Goal: Task Accomplishment & Management: Manage account settings

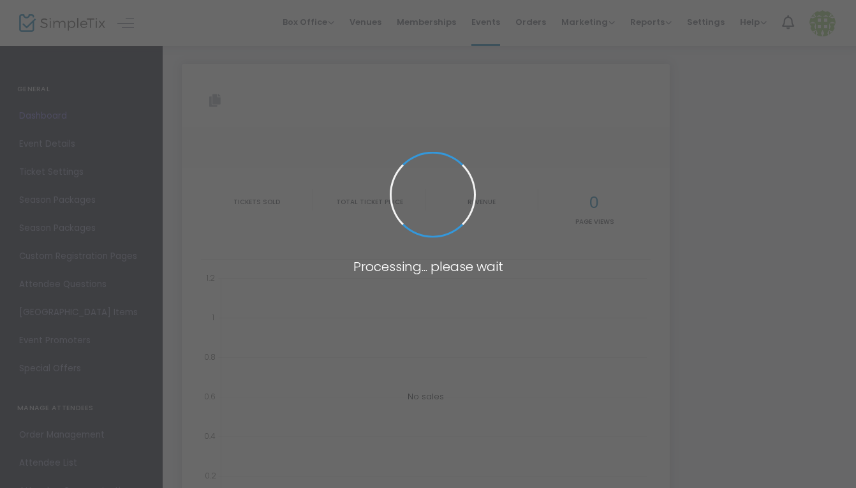
type input "[URL][DOMAIN_NAME]"
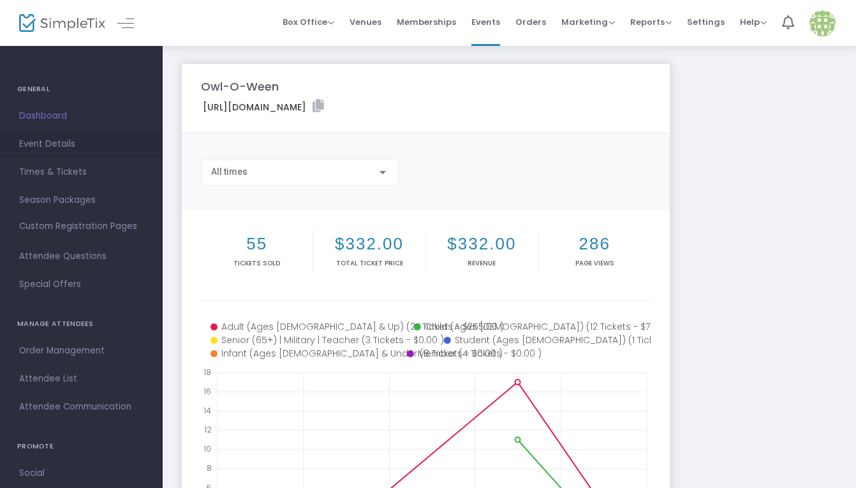
click at [73, 147] on span "Event Details" at bounding box center [81, 144] width 124 height 17
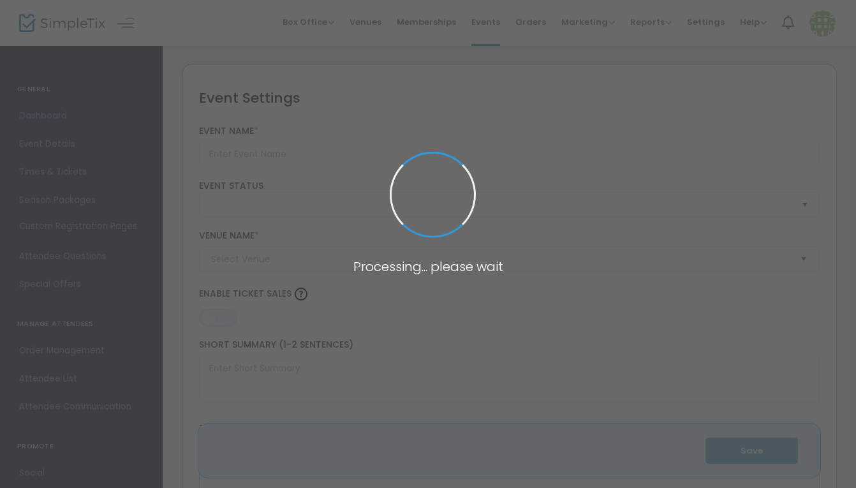
type input "Owl-O-Ween"
type textarea "Get your costume on and come out for a hootin’ good time at [GEOGRAPHIC_DATA] […"
type input "7.250 %"
type input "Buy Tickets"
type input "[GEOGRAPHIC_DATA]"
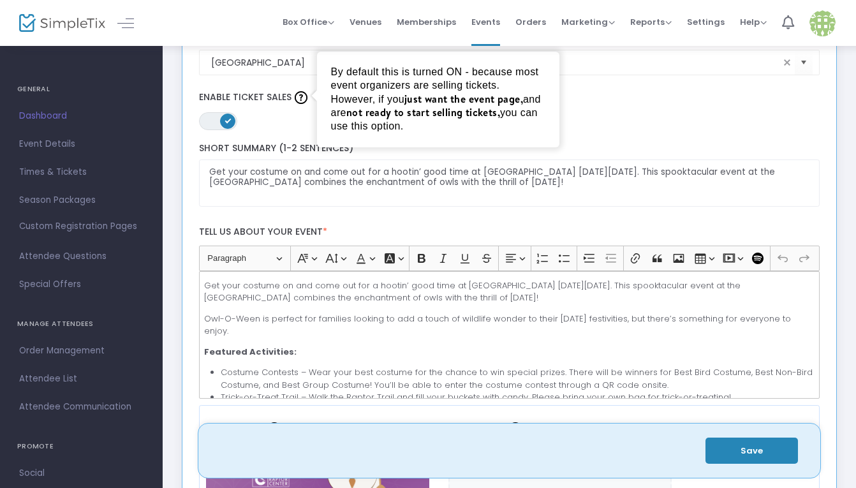
scroll to position [213, 0]
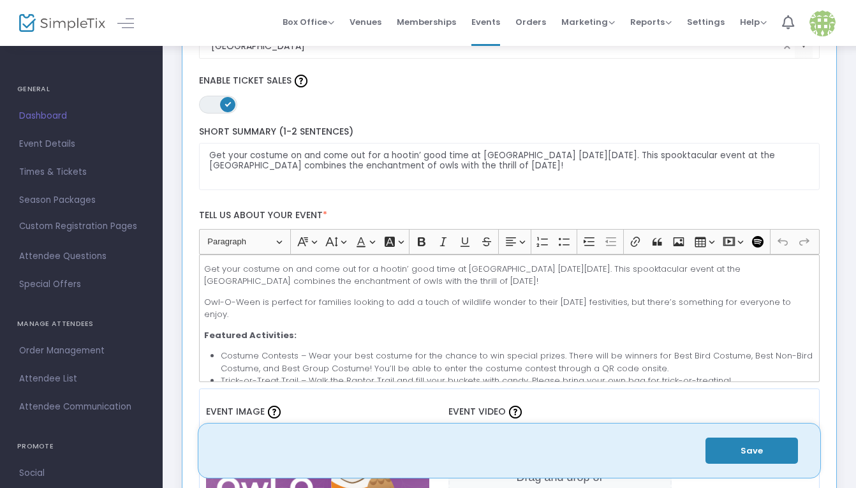
click at [308, 321] on div "Get your costume on and come out for a hootin’ good time at [GEOGRAPHIC_DATA] […" at bounding box center [509, 319] width 621 height 128
click at [291, 312] on p "Owl-O-Ween is perfect for families looking to add a touch of wildlife wonder to…" at bounding box center [509, 308] width 610 height 25
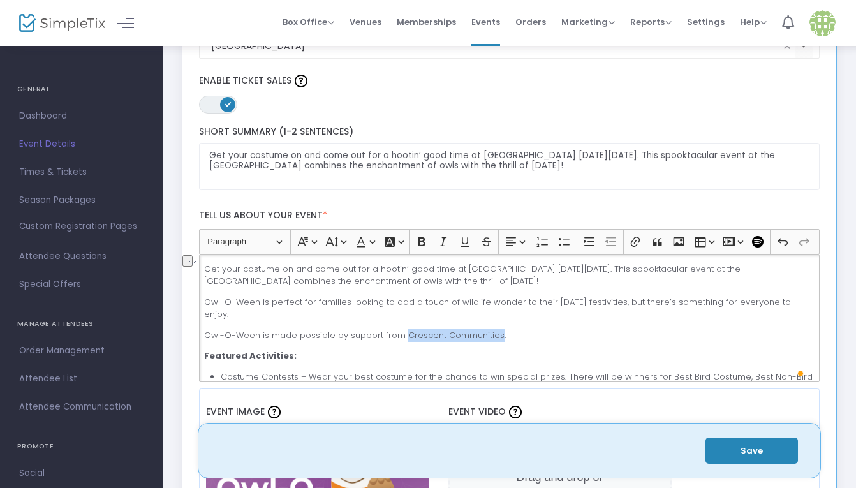
drag, startPoint x: 402, startPoint y: 334, endPoint x: 494, endPoint y: 336, distance: 91.9
click at [494, 336] on p "Owl-O-Ween is made possible by support from Crescent Communities." at bounding box center [509, 335] width 610 height 13
click at [628, 244] on button "Link (⌘K) Link" at bounding box center [635, 241] width 19 height 19
type input "[URL][DOMAIN_NAME]"
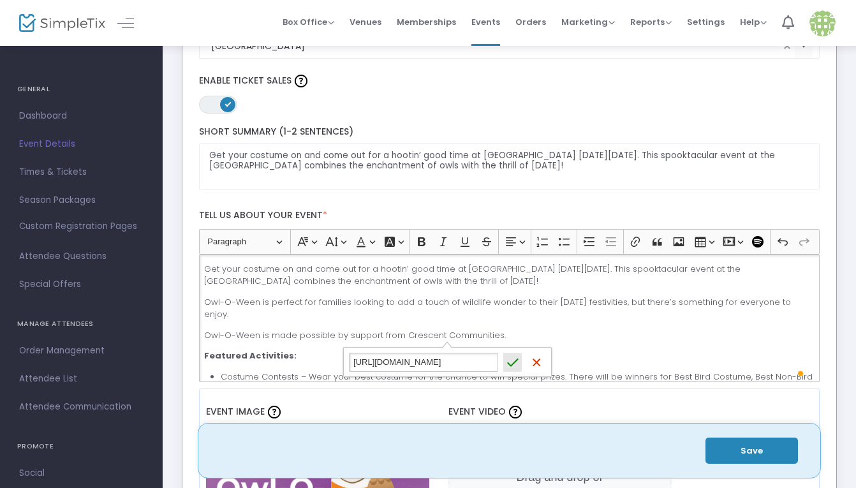
click at [513, 361] on icon "submit" at bounding box center [512, 362] width 11 height 8
click at [560, 302] on p "Owl-O-Ween is perfect for families looking to add a touch of wildlife wonder to…" at bounding box center [509, 308] width 610 height 25
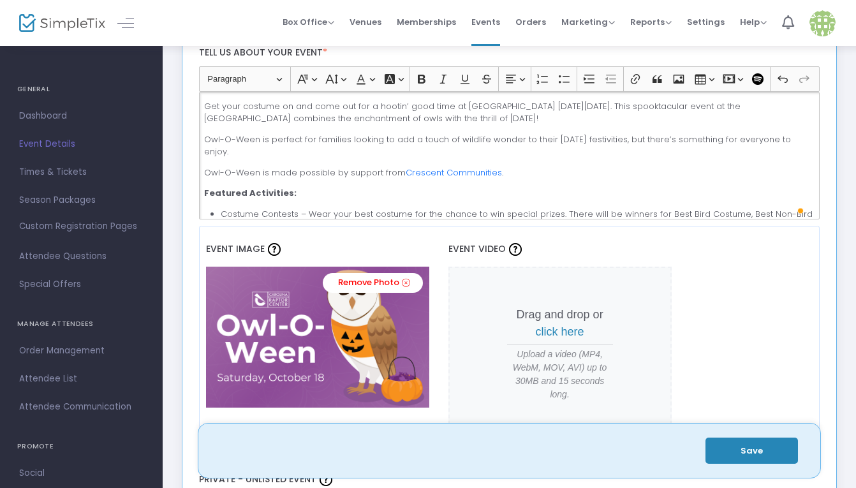
scroll to position [487, 0]
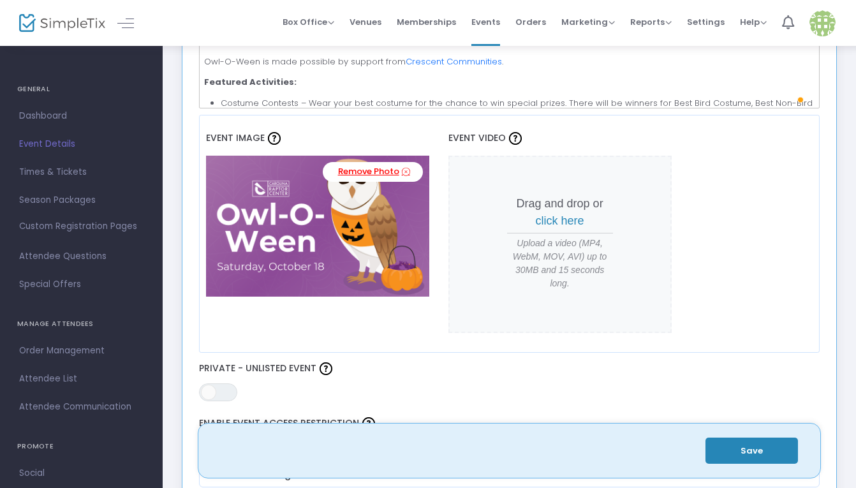
click at [385, 171] on link "Remove Photo" at bounding box center [373, 172] width 100 height 20
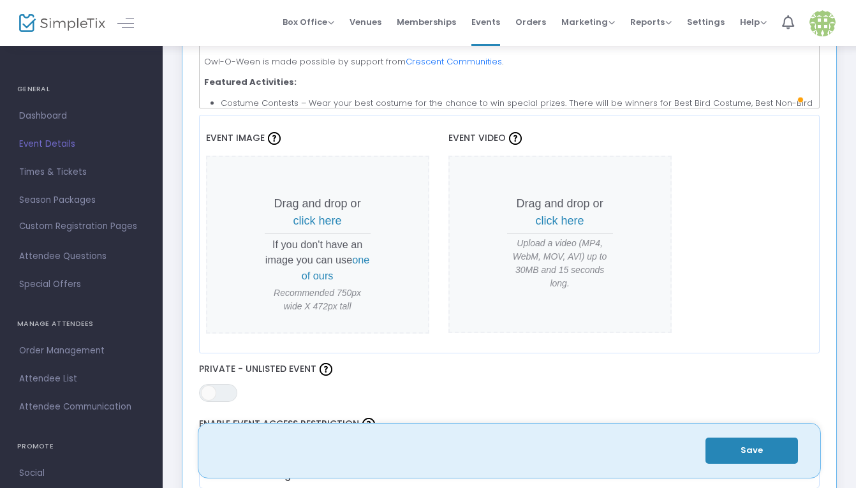
scroll to position [107, 0]
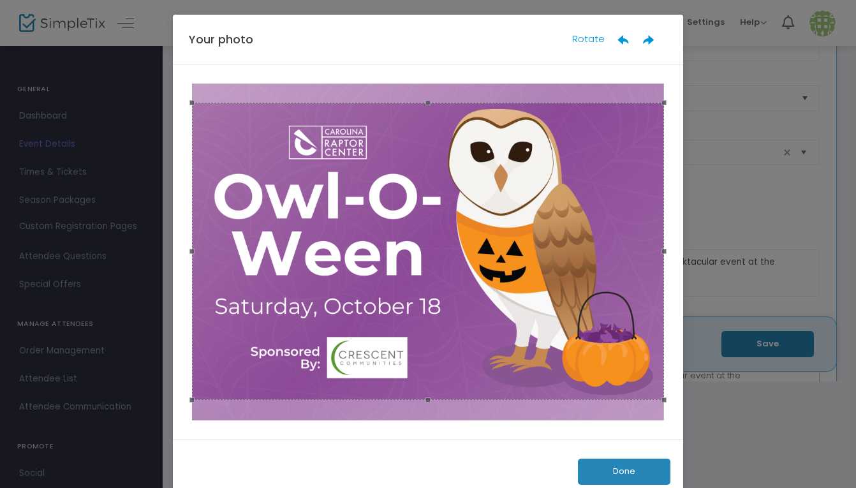
click at [604, 221] on div at bounding box center [428, 251] width 472 height 297
click at [638, 475] on button "Done" at bounding box center [624, 472] width 92 height 26
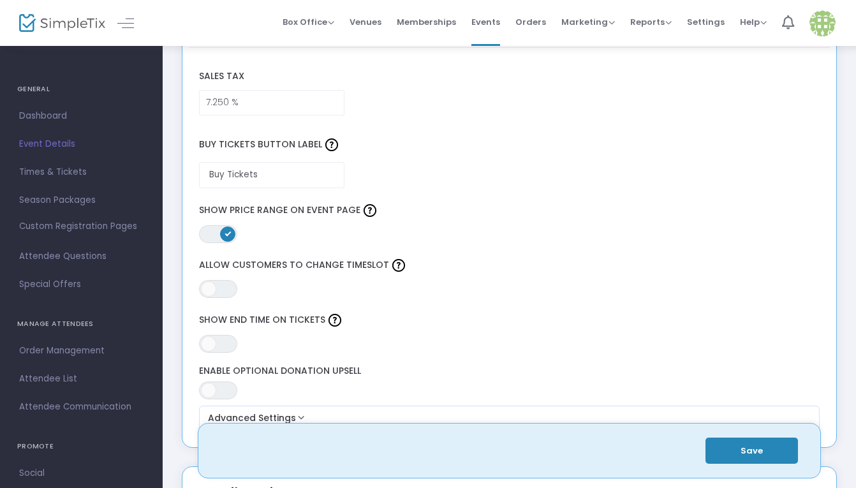
scroll to position [1068, 0]
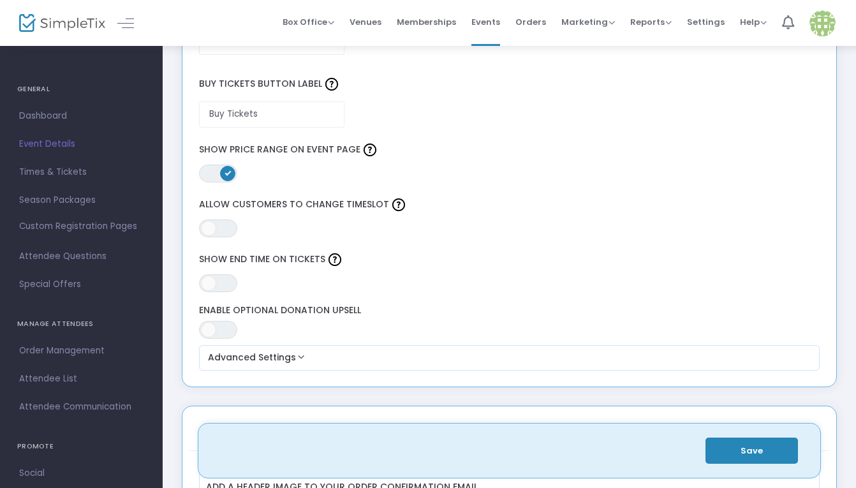
click at [328, 309] on label "Enable Optional Donation Upsell" at bounding box center [509, 310] width 621 height 11
click at [219, 333] on span "ON OFF" at bounding box center [218, 330] width 38 height 18
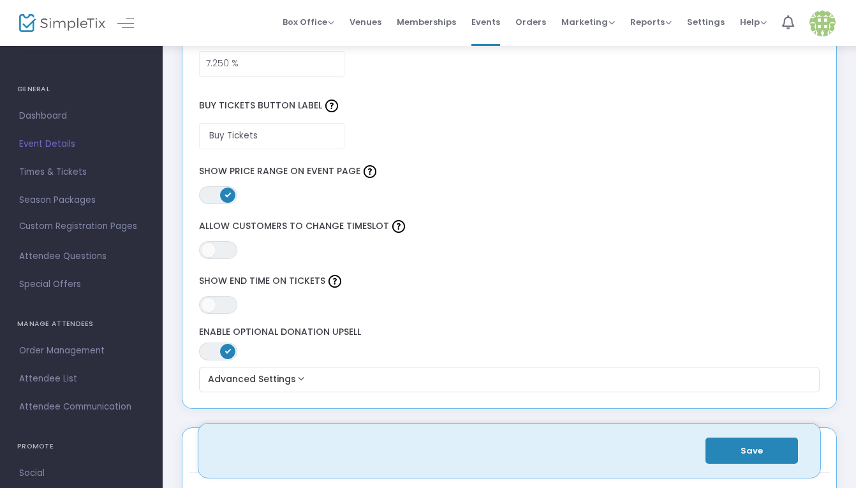
scroll to position [1042, 0]
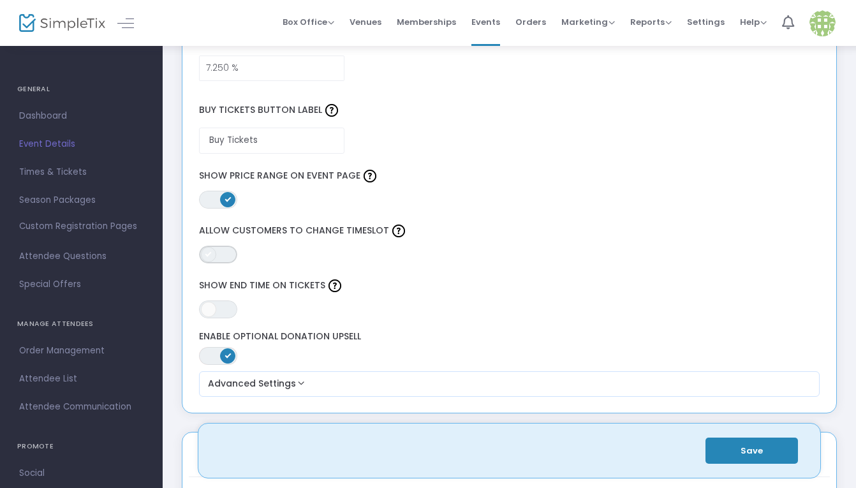
click at [227, 262] on span "ON OFF" at bounding box center [218, 255] width 38 height 18
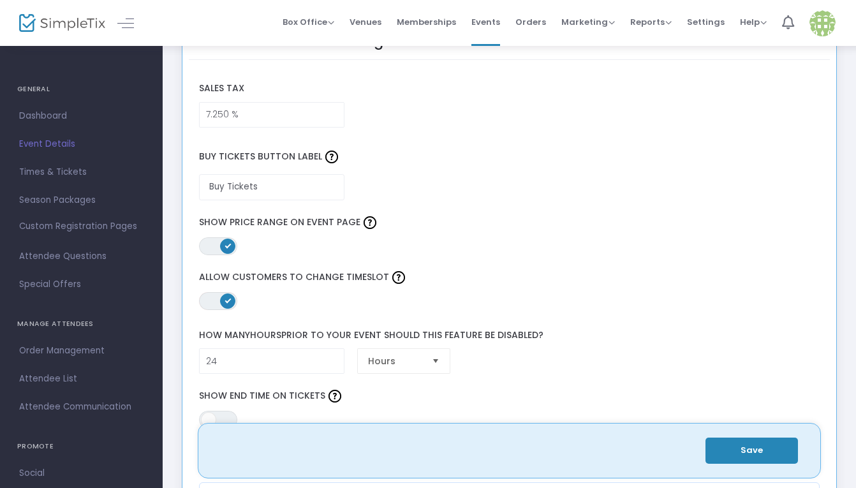
scroll to position [990, 0]
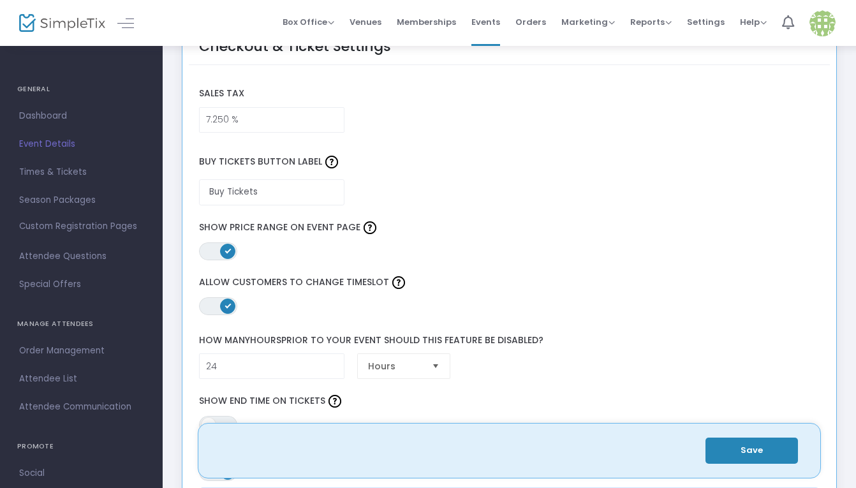
click at [772, 452] on button "Save" at bounding box center [751, 451] width 92 height 26
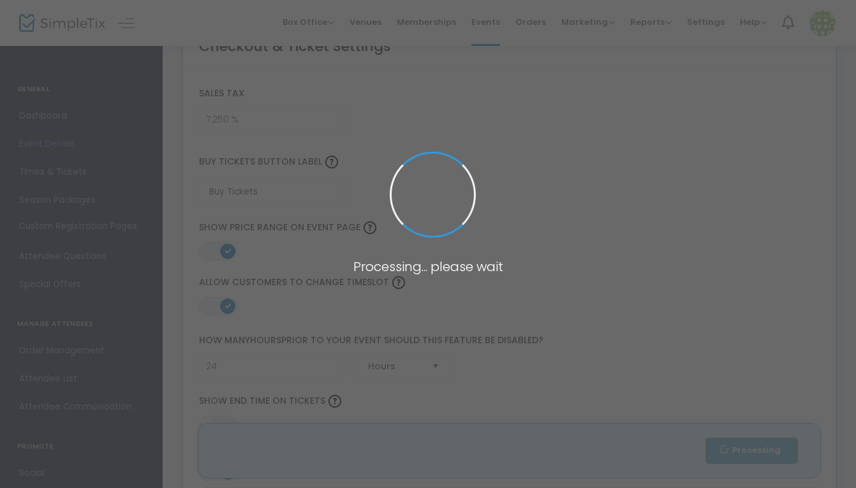
type input "1"
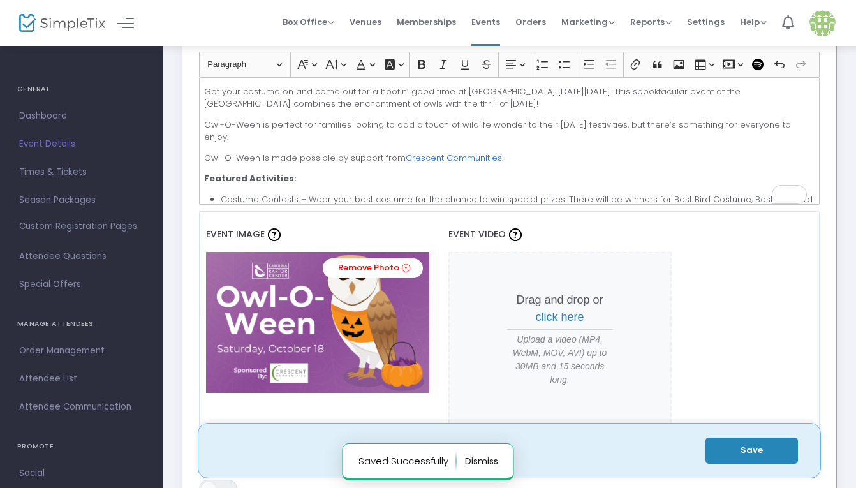
scroll to position [0, 0]
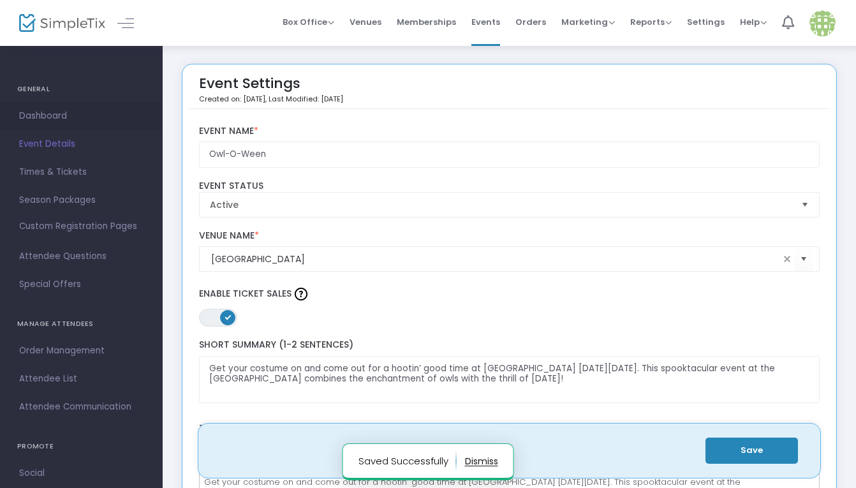
click at [76, 122] on span "Dashboard" at bounding box center [81, 116] width 124 height 17
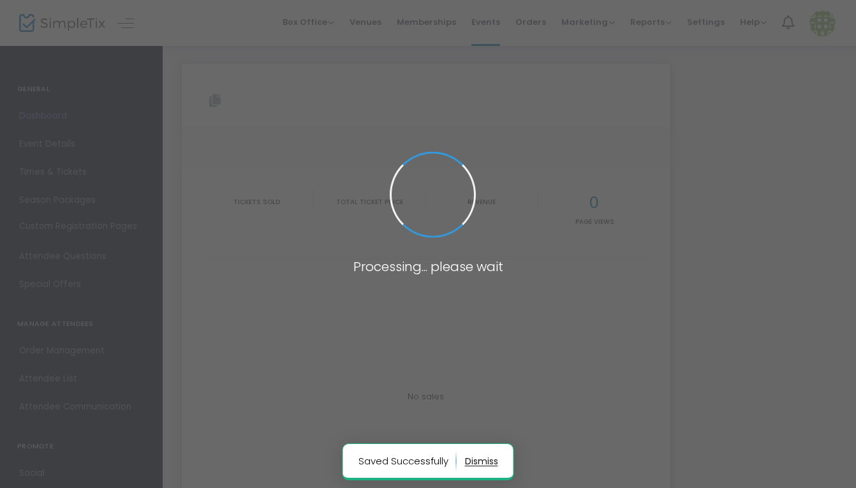
type input "[URL][DOMAIN_NAME]"
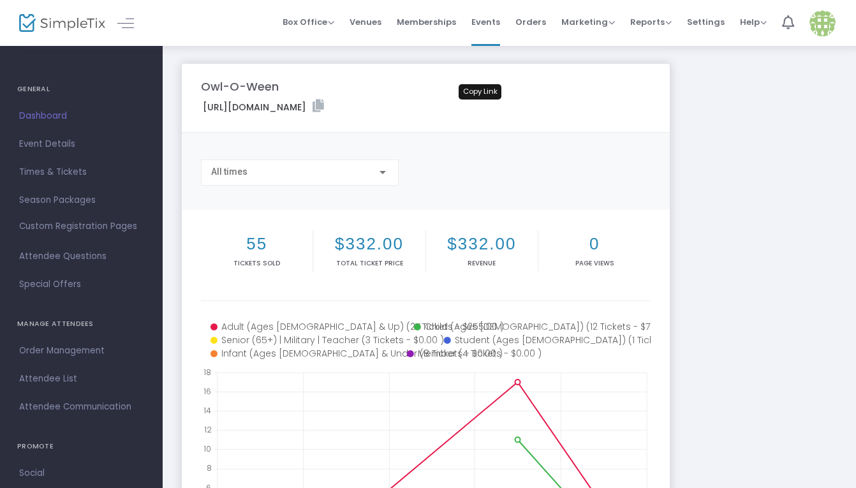
click at [324, 103] on icon at bounding box center [318, 106] width 11 height 13
click at [508, 21] on li "Events" at bounding box center [486, 23] width 44 height 46
click at [494, 21] on span "Events" at bounding box center [485, 22] width 29 height 33
